Goal: Information Seeking & Learning: Learn about a topic

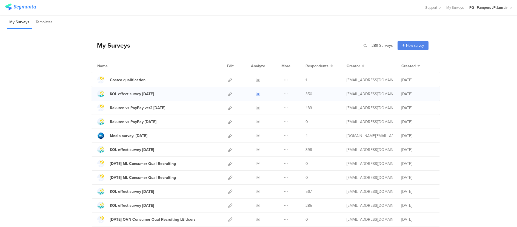
click at [256, 92] on icon at bounding box center [258, 94] width 4 height 4
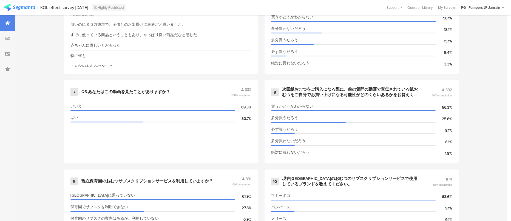
scroll to position [534, 0]
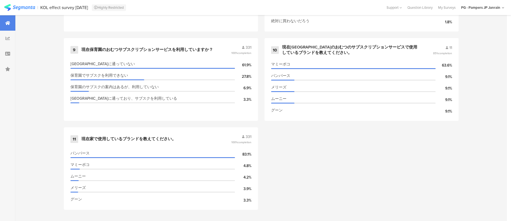
scroll to position [501, 0]
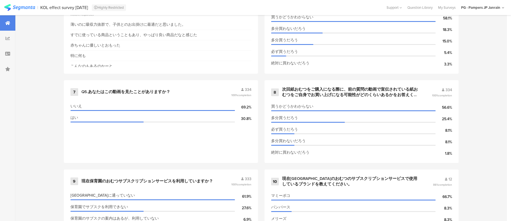
scroll to position [534, 0]
